Goal: Navigation & Orientation: Find specific page/section

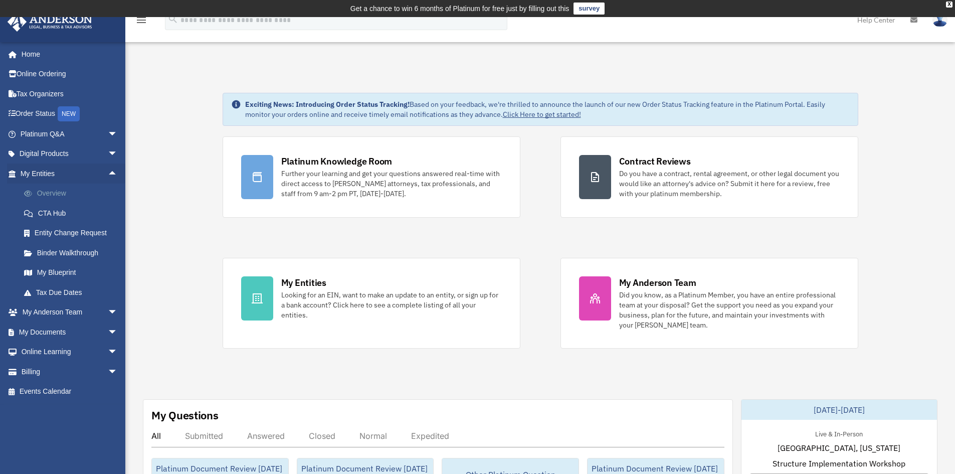
scroll to position [18, 0]
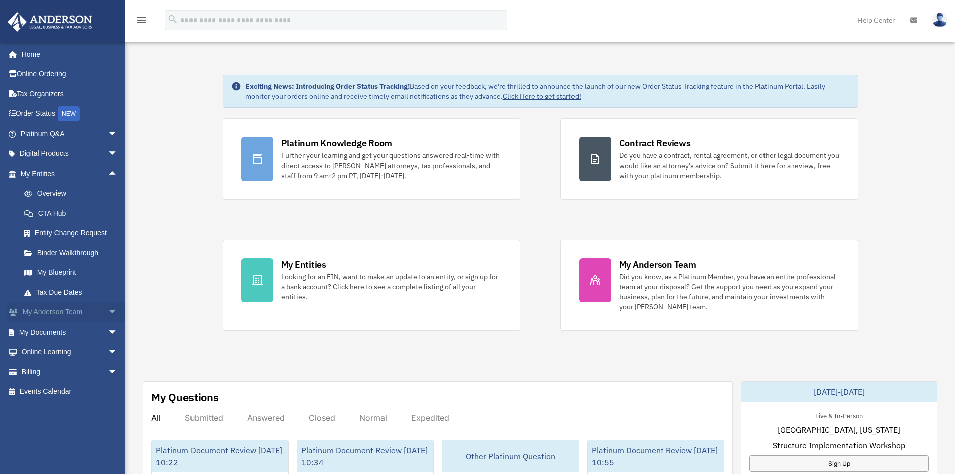
click at [108, 309] on span "arrow_drop_down" at bounding box center [118, 312] width 20 height 21
click at [75, 331] on link "My Anderson Team" at bounding box center [73, 332] width 119 height 20
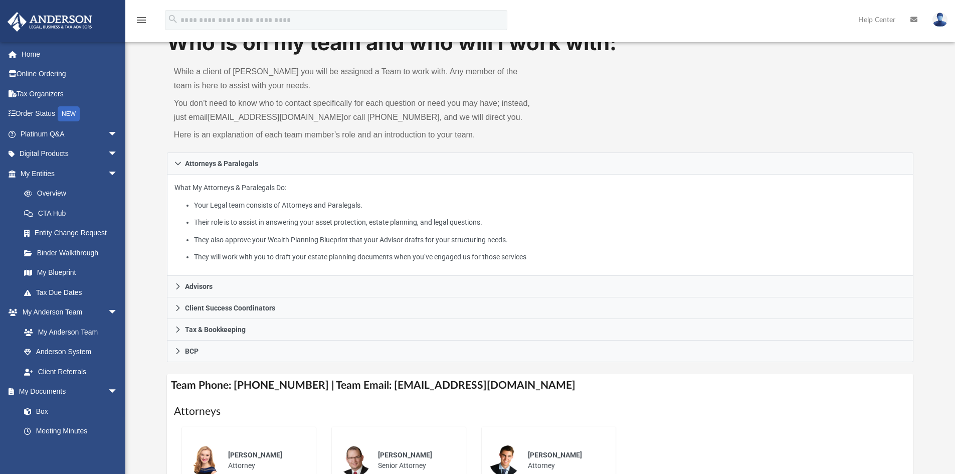
scroll to position [50, 0]
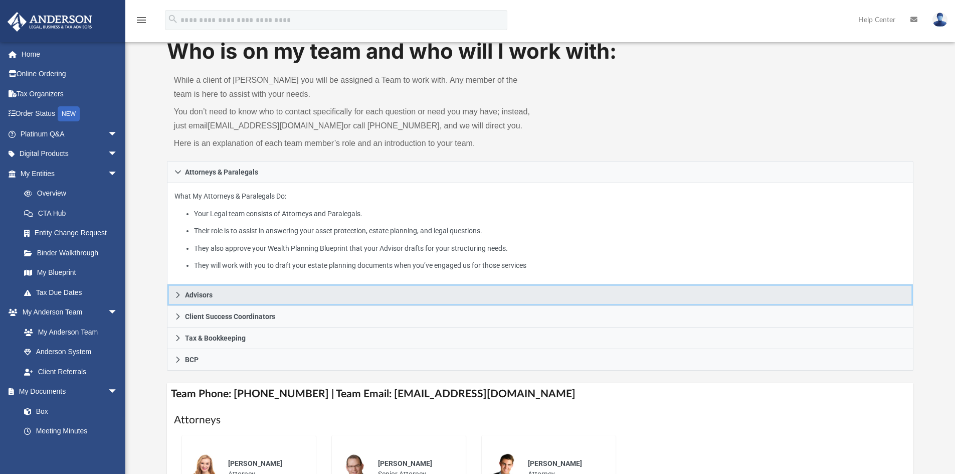
click at [207, 293] on span "Advisors" at bounding box center [199, 294] width 28 height 7
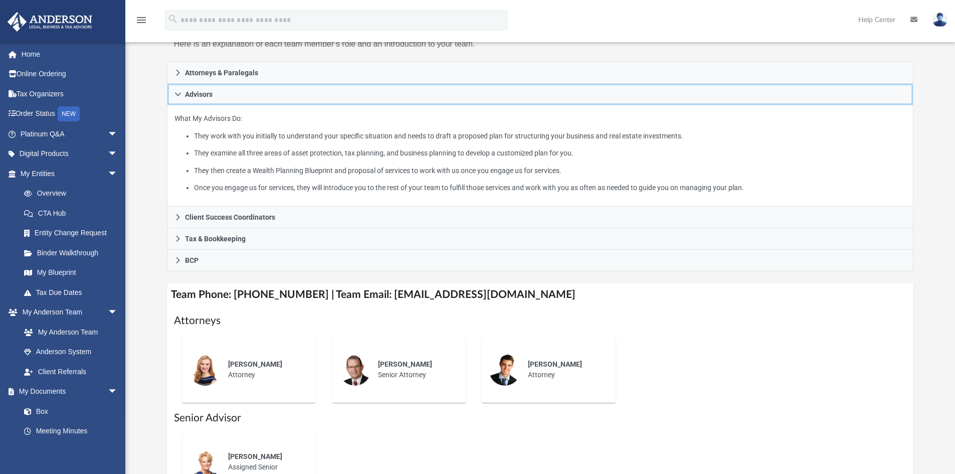
scroll to position [150, 0]
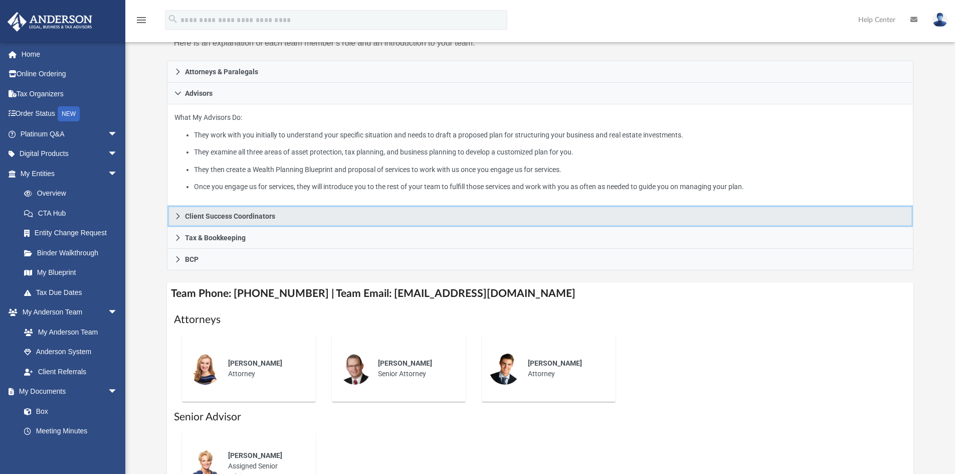
click at [236, 220] on span "Client Success Coordinators" at bounding box center [230, 216] width 90 height 7
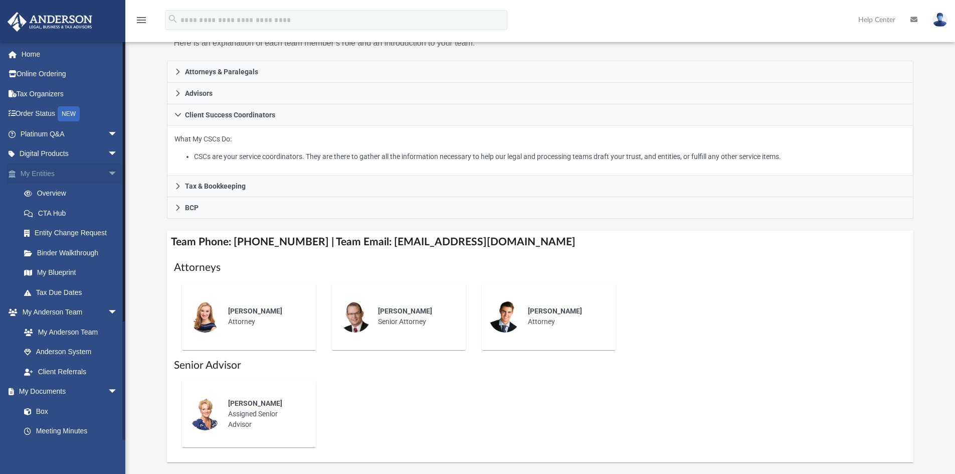
click at [108, 176] on span "arrow_drop_down" at bounding box center [118, 174] width 20 height 21
click at [109, 192] on span "arrow_drop_down" at bounding box center [118, 194] width 20 height 21
click at [108, 211] on span "arrow_drop_down" at bounding box center [118, 213] width 20 height 21
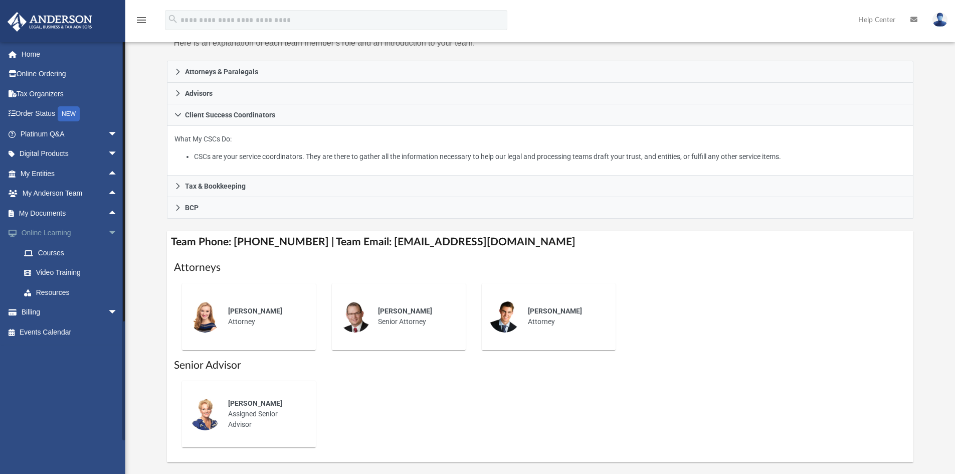
click at [108, 234] on span "arrow_drop_down" at bounding box center [118, 233] width 20 height 21
click at [108, 256] on span "arrow_drop_down" at bounding box center [118, 253] width 20 height 21
click at [108, 256] on span "arrow_drop_up" at bounding box center [118, 253] width 20 height 21
click at [108, 214] on span "arrow_drop_up" at bounding box center [118, 213] width 20 height 21
click at [40, 297] on link "Notarize" at bounding box center [73, 292] width 119 height 20
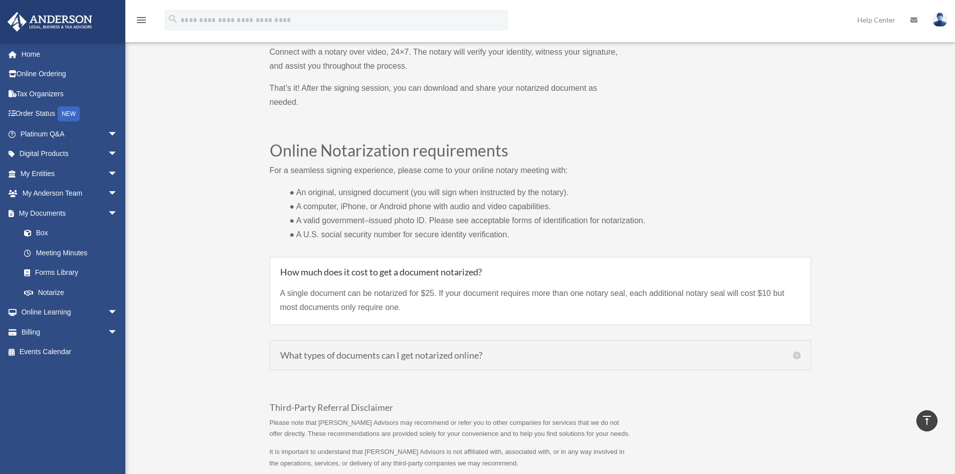
scroll to position [552, 0]
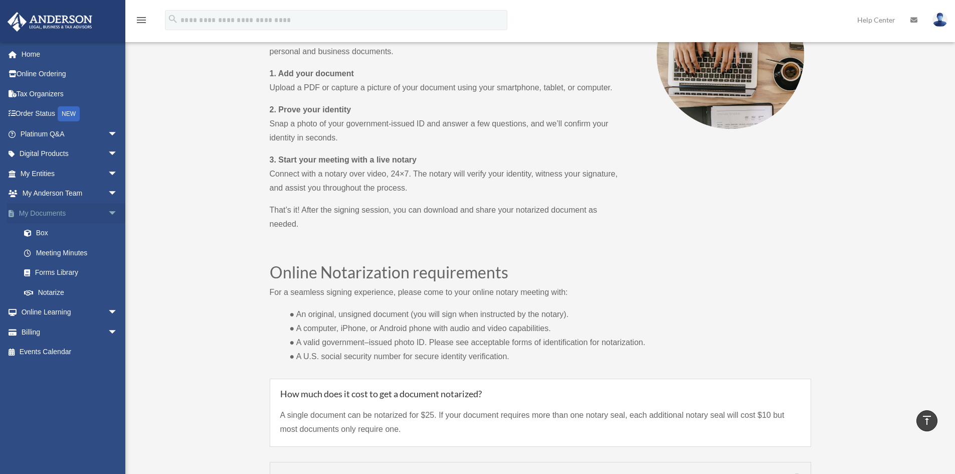
click at [108, 211] on span "arrow_drop_down" at bounding box center [118, 213] width 20 height 21
click at [108, 136] on span "arrow_drop_down" at bounding box center [118, 134] width 20 height 21
